Goal: Task Accomplishment & Management: Manage account settings

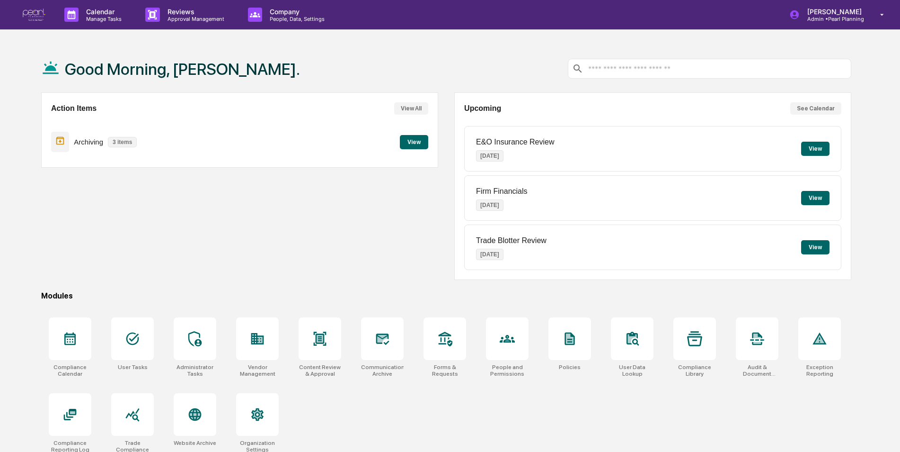
click at [132, 287] on div "Good Morning, Caroline. Action Items View All Archiving 3 items View Upcoming S…" at bounding box center [446, 271] width 839 height 452
click at [134, 331] on icon at bounding box center [132, 338] width 15 height 15
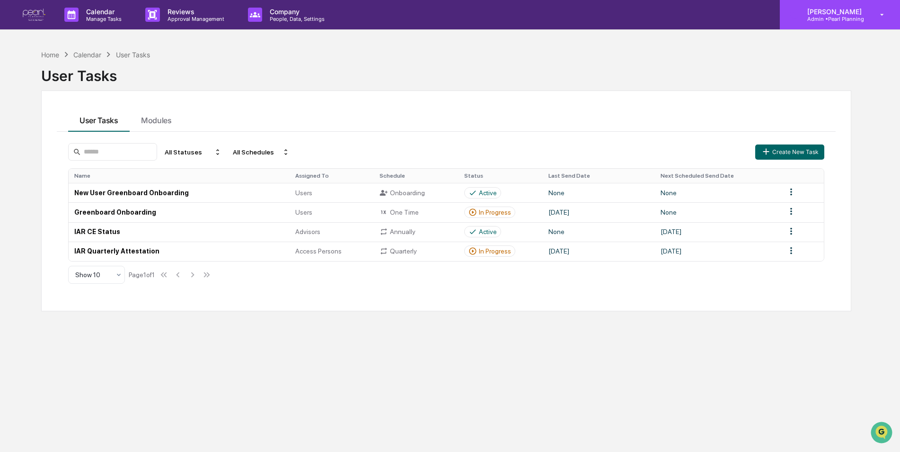
click at [830, 25] on div "[PERSON_NAME] Admin • Pearl Planning" at bounding box center [840, 14] width 120 height 29
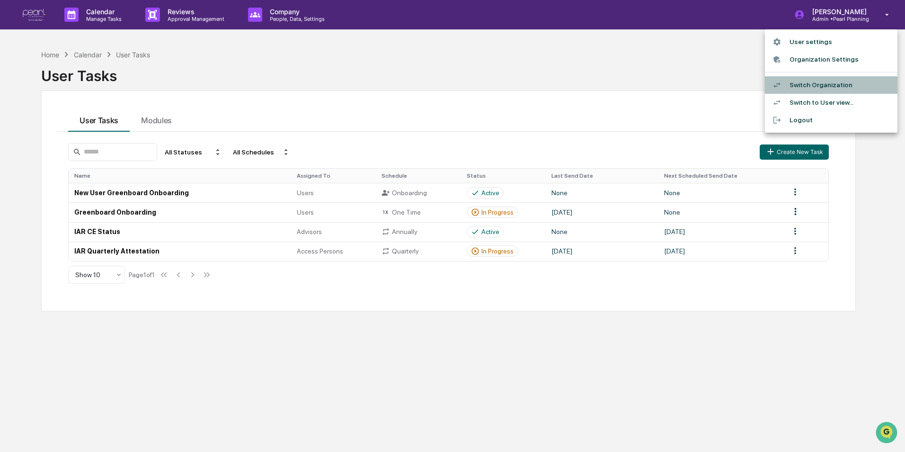
click at [823, 81] on li "Switch Organization" at bounding box center [831, 85] width 133 height 18
